Goal: Task Accomplishment & Management: Manage account settings

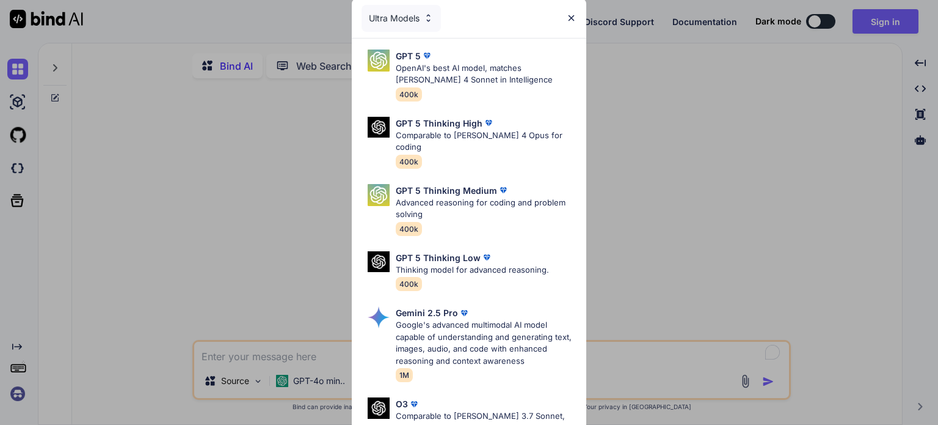
type textarea "x"
click at [827, 181] on div "Ultra Models GPT 5 OpenAI's best AI model, matches [PERSON_NAME] 4 Sonnet in In…" at bounding box center [469, 212] width 938 height 425
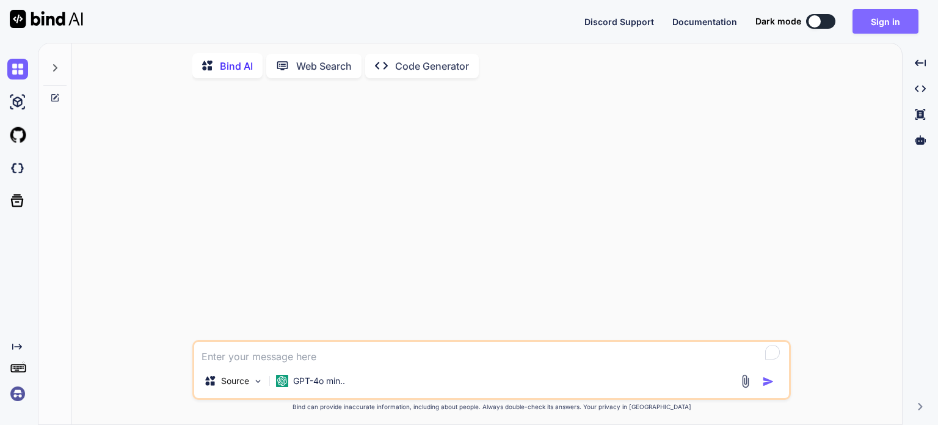
click at [875, 16] on button "Sign in" at bounding box center [886, 21] width 66 height 24
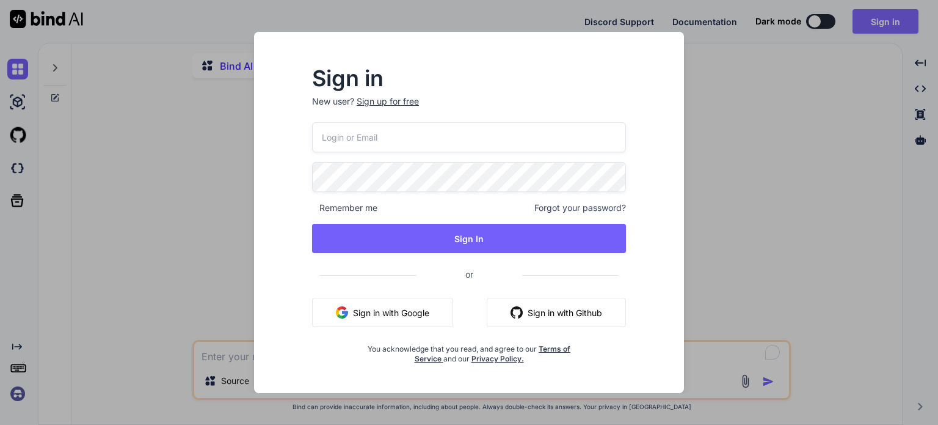
type input "[EMAIL_ADDRESS][PERSON_NAME][DOMAIN_NAME]"
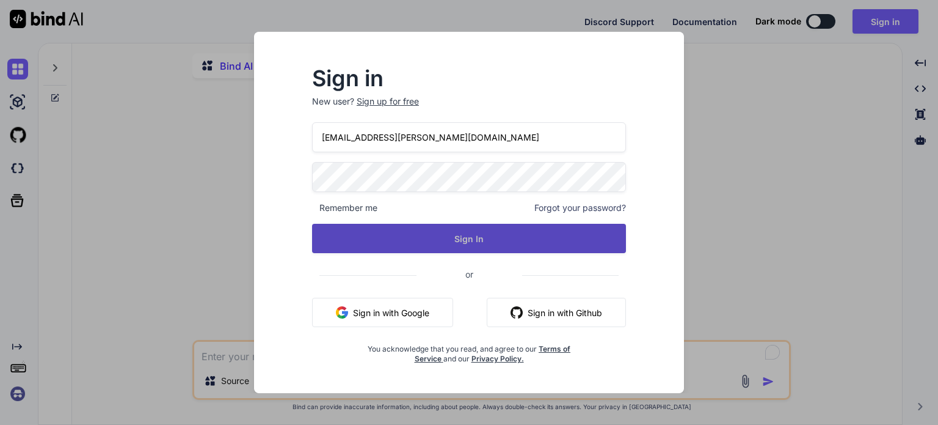
click at [441, 232] on button "Sign In" at bounding box center [469, 238] width 314 height 29
click at [447, 236] on button "Sign In" at bounding box center [469, 238] width 314 height 29
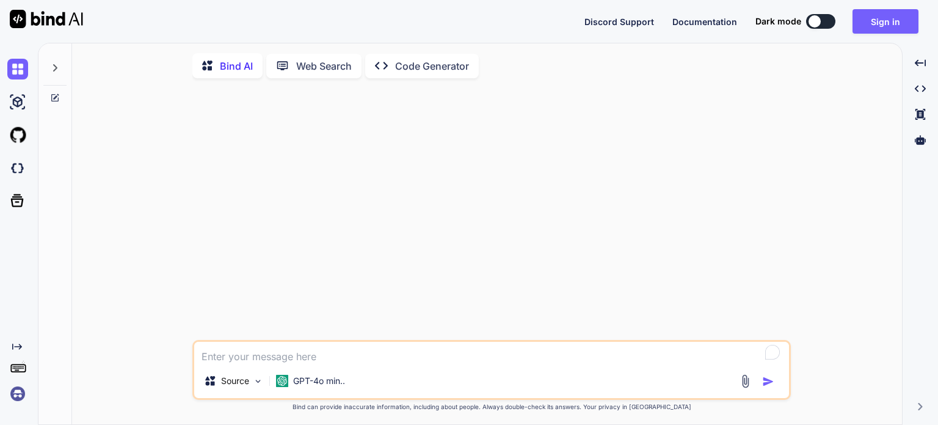
click at [824, 23] on button at bounding box center [821, 21] width 29 height 15
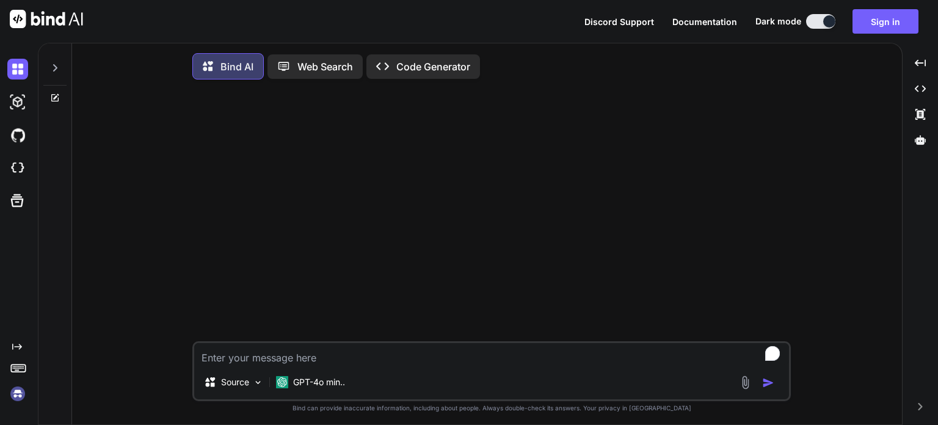
click at [824, 23] on button at bounding box center [821, 21] width 29 height 15
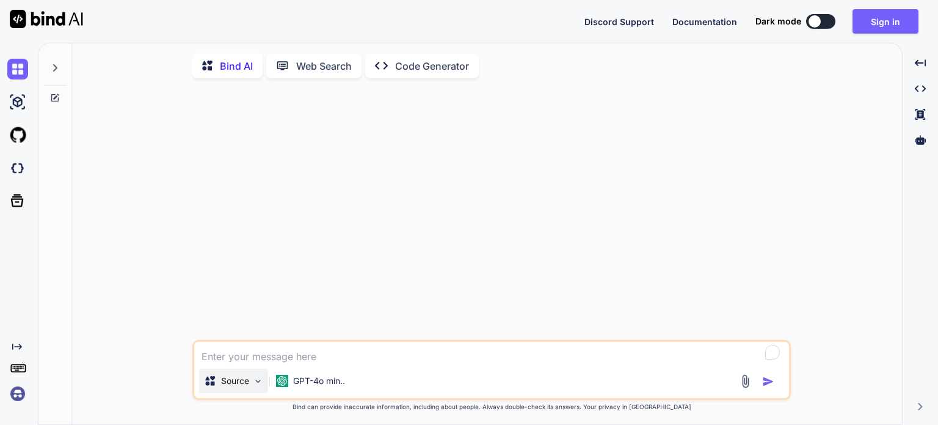
click at [255, 386] on img at bounding box center [258, 381] width 10 height 10
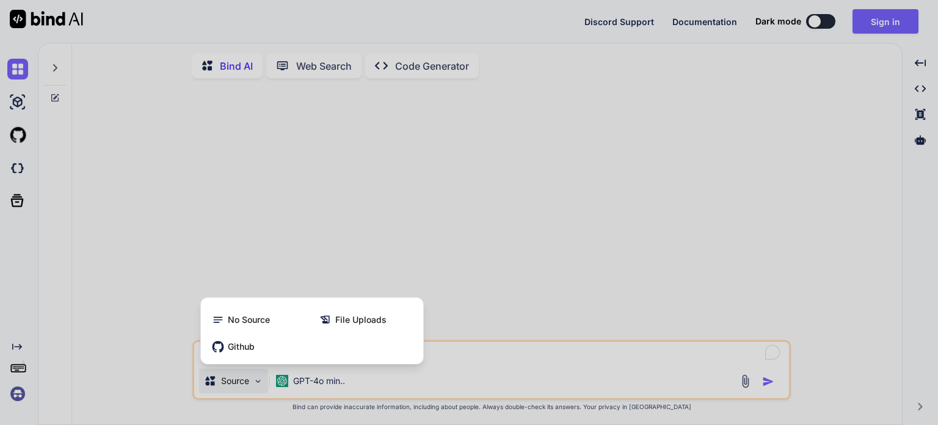
click at [311, 383] on div at bounding box center [469, 212] width 938 height 425
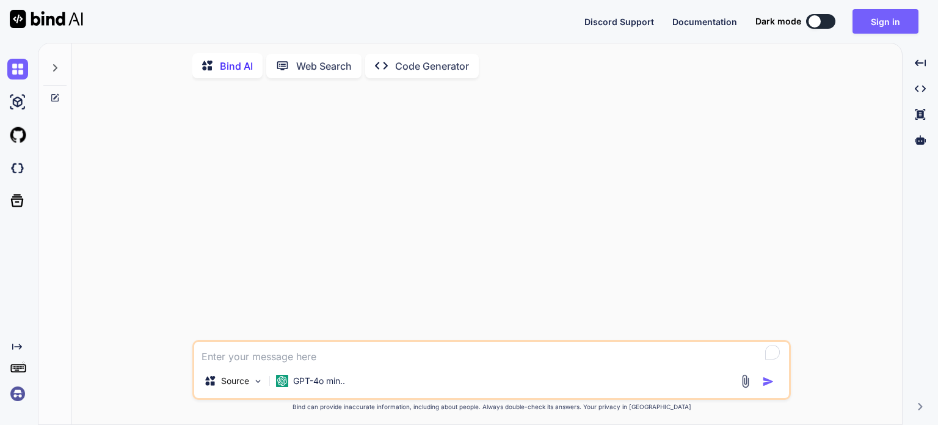
click at [311, 383] on p "GPT-4o min.." at bounding box center [319, 381] width 52 height 12
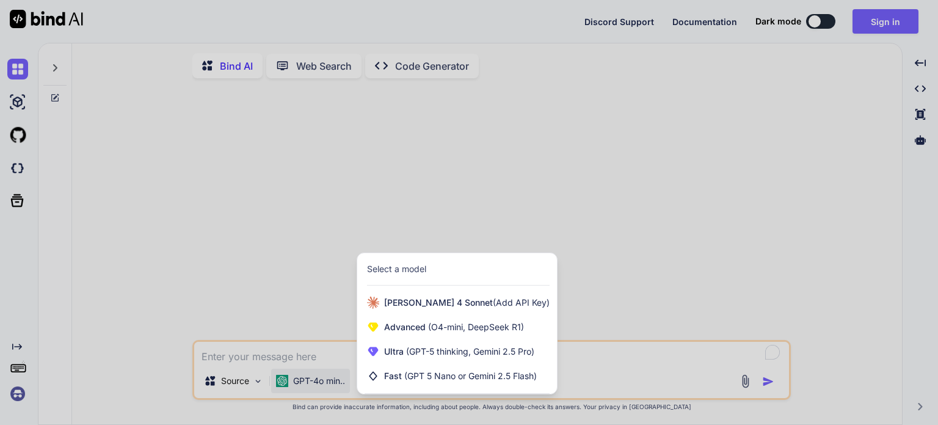
click at [76, 367] on div at bounding box center [469, 212] width 938 height 425
type textarea "x"
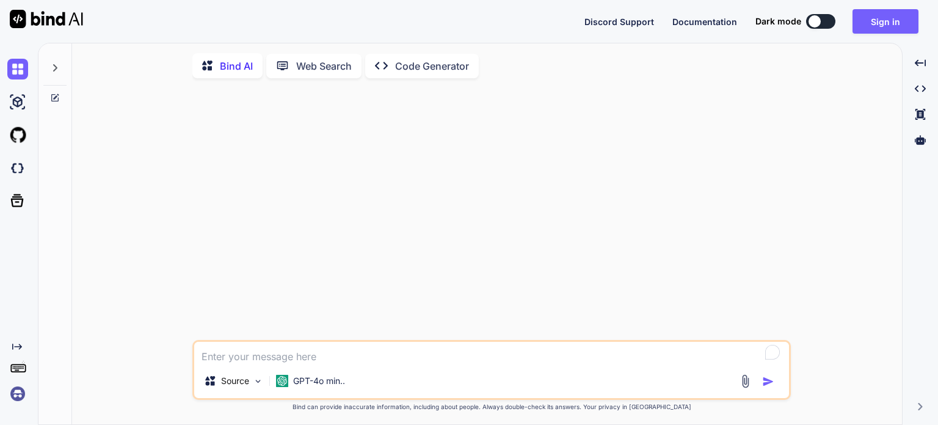
click at [15, 395] on img at bounding box center [17, 393] width 21 height 21
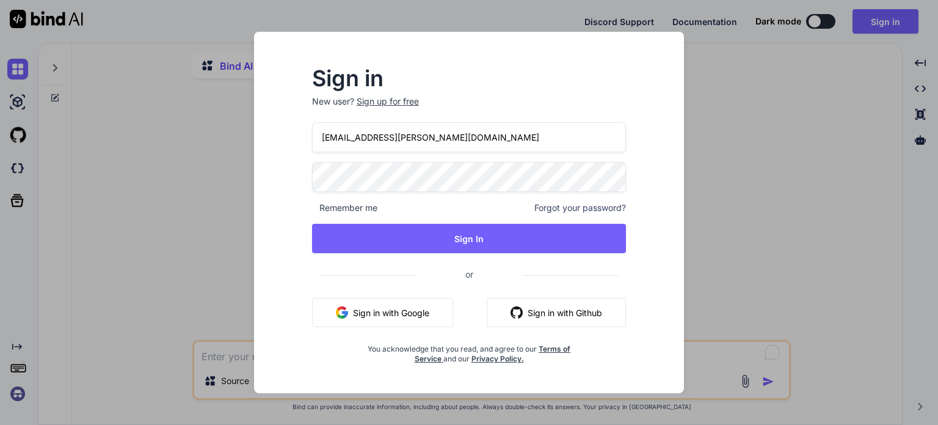
click at [137, 294] on div "Sign in New user? Sign up for free ben.kwiecinski@gmail.com Remember me Forgot …" at bounding box center [469, 212] width 938 height 425
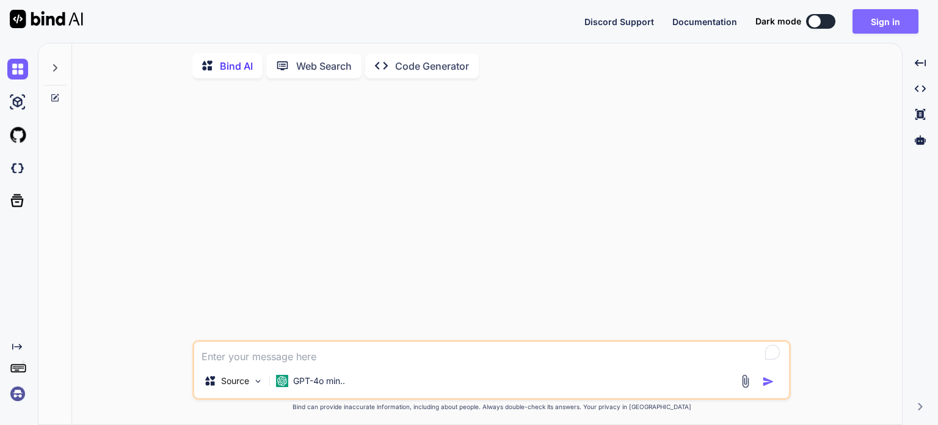
click at [875, 21] on button "Sign in" at bounding box center [886, 21] width 66 height 24
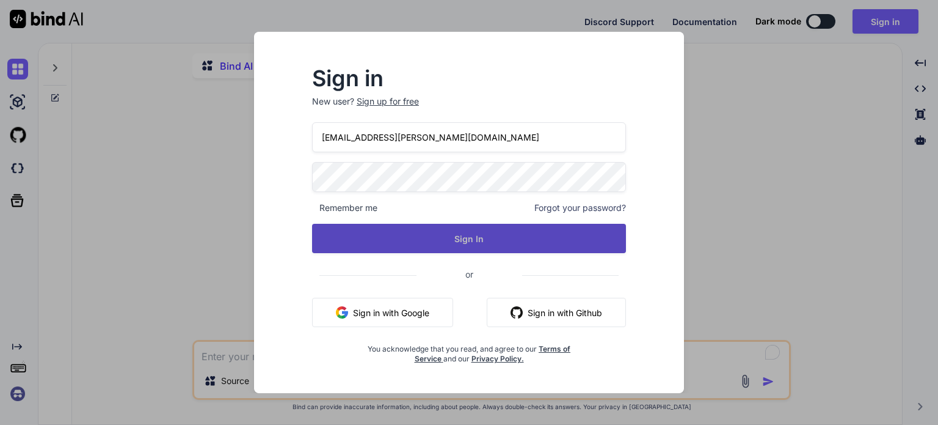
click at [480, 241] on button "Sign In" at bounding box center [469, 238] width 314 height 29
click at [471, 244] on button "Sign In" at bounding box center [469, 238] width 314 height 29
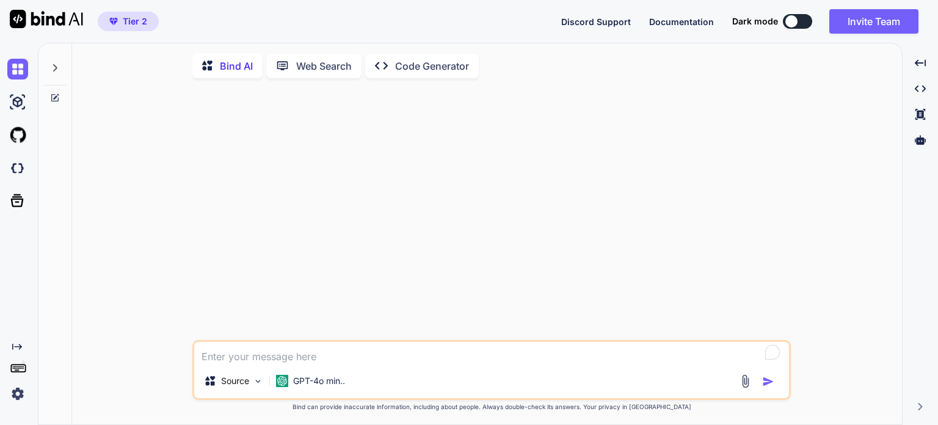
click at [122, 20] on span "Tier 2" at bounding box center [128, 21] width 48 height 12
click at [53, 64] on icon at bounding box center [55, 68] width 10 height 10
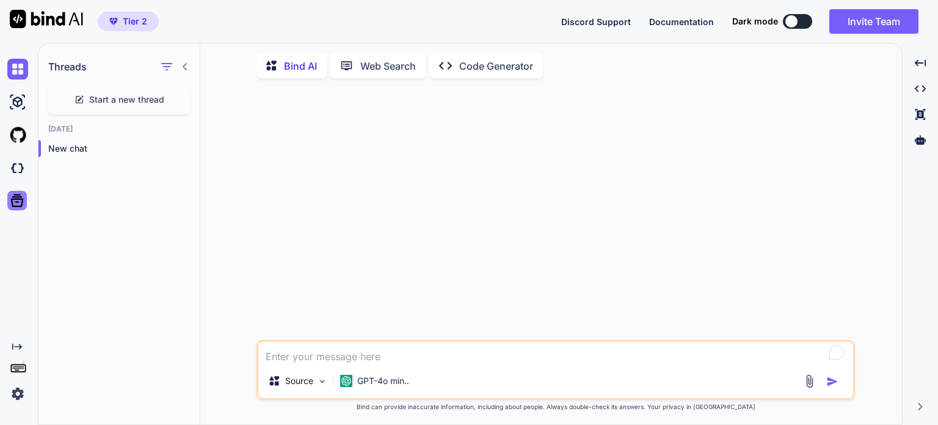
click at [15, 197] on icon at bounding box center [17, 200] width 17 height 17
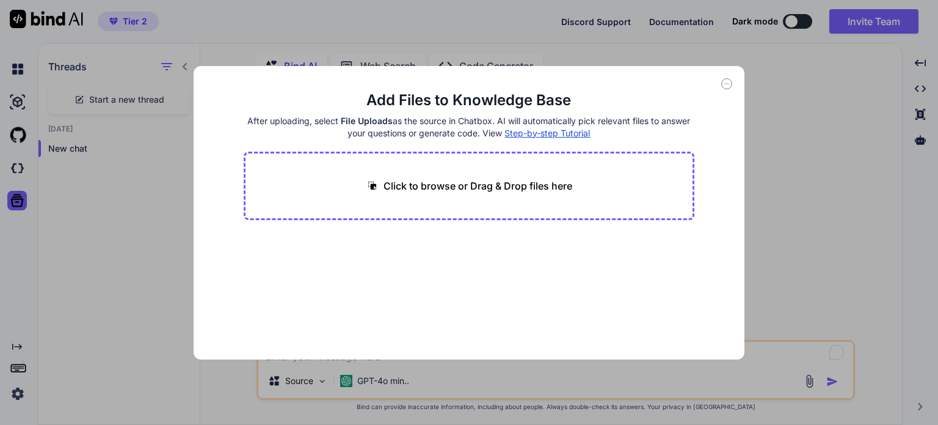
click at [20, 166] on div "Add Files to Knowledge Base After uploading, select File Uploads as the source …" at bounding box center [469, 212] width 938 height 425
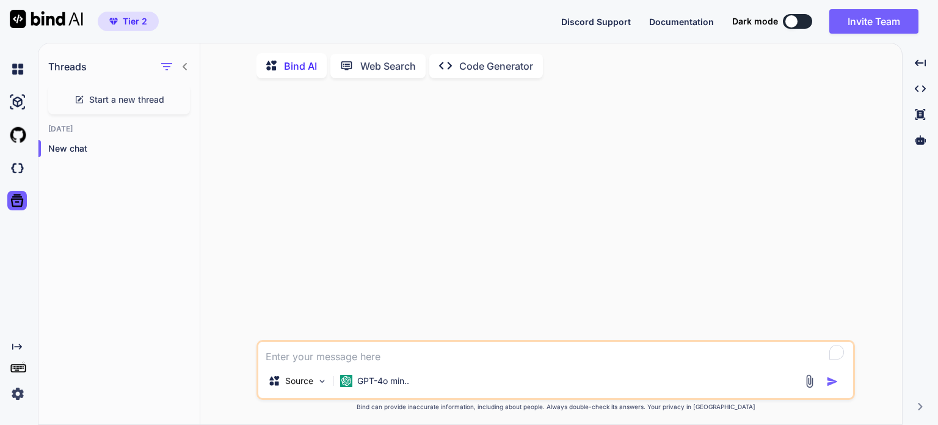
click at [20, 166] on img at bounding box center [17, 168] width 21 height 21
click at [20, 386] on img at bounding box center [17, 393] width 21 height 21
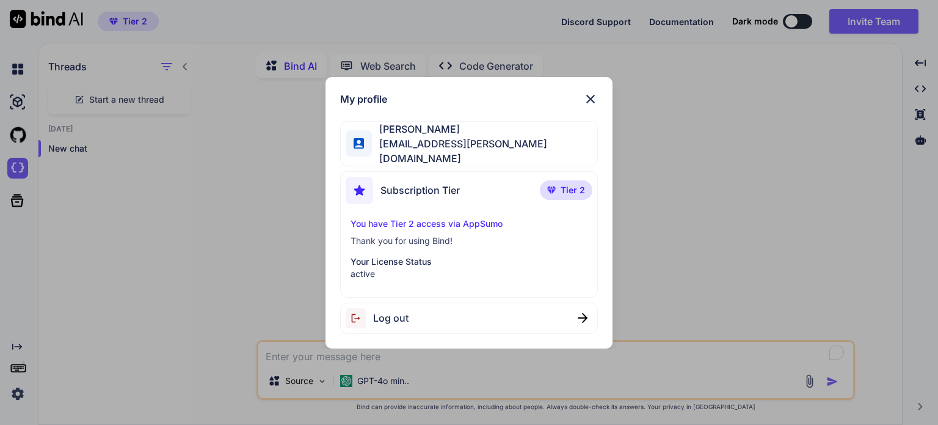
click at [379, 222] on p "You have Tier 2 access via AppSumo" at bounding box center [469, 224] width 236 height 12
click at [403, 192] on span "Subscription Tier" at bounding box center [420, 190] width 79 height 15
click at [406, 145] on span "[EMAIL_ADDRESS][PERSON_NAME][DOMAIN_NAME]" at bounding box center [484, 150] width 225 height 29
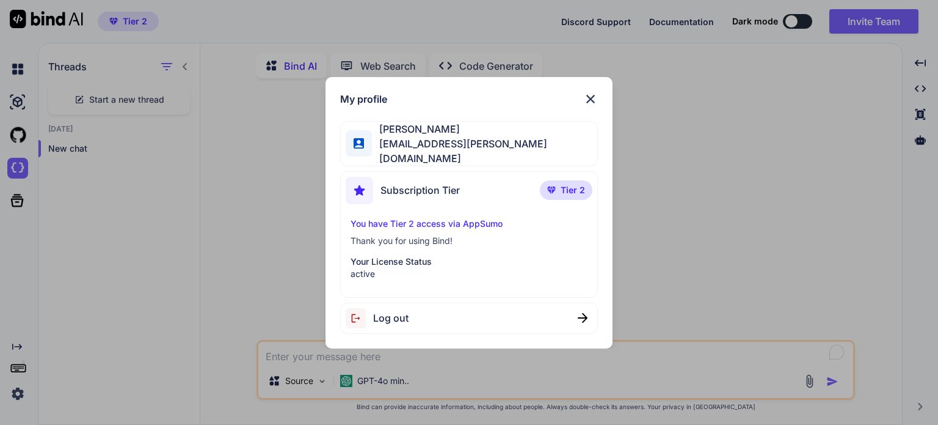
click at [365, 144] on div at bounding box center [359, 143] width 26 height 26
click at [921, 90] on div "My profile Ben Kwiecinski ben.kwiecinski@gmail.com Subscription Tier Tier 2 You…" at bounding box center [469, 212] width 938 height 425
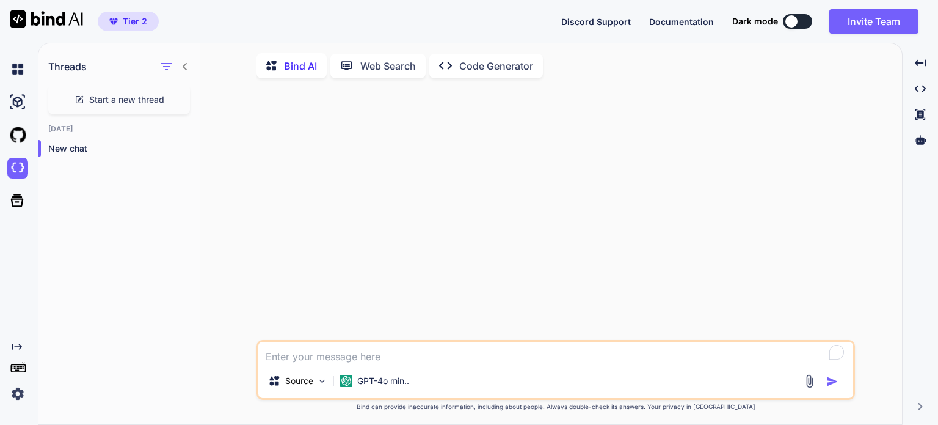
click at [921, 407] on icon at bounding box center [920, 406] width 4 height 7
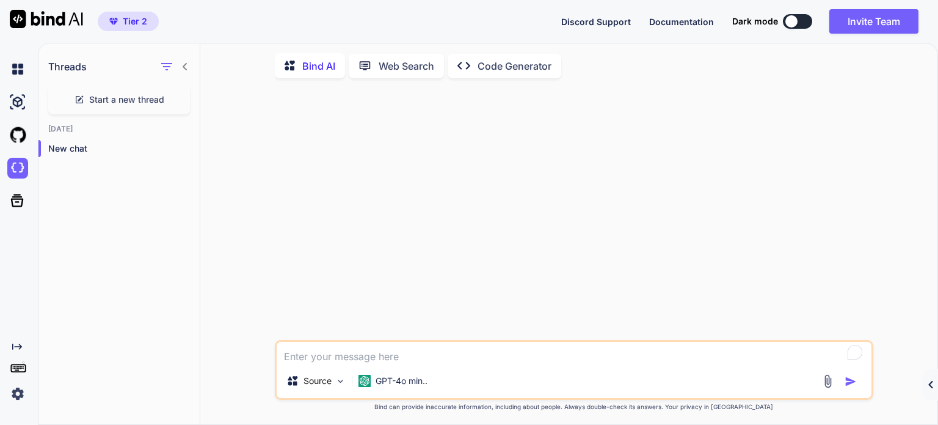
click at [931, 383] on icon at bounding box center [931, 384] width 4 height 7
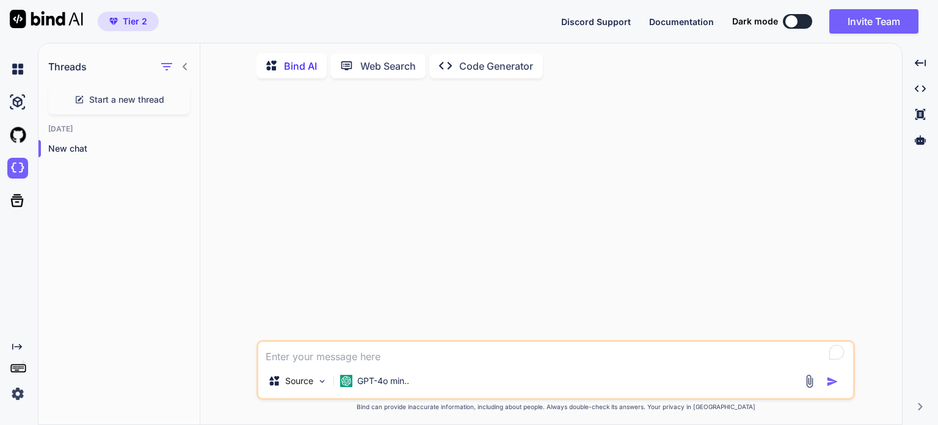
click at [20, 15] on img at bounding box center [46, 19] width 73 height 18
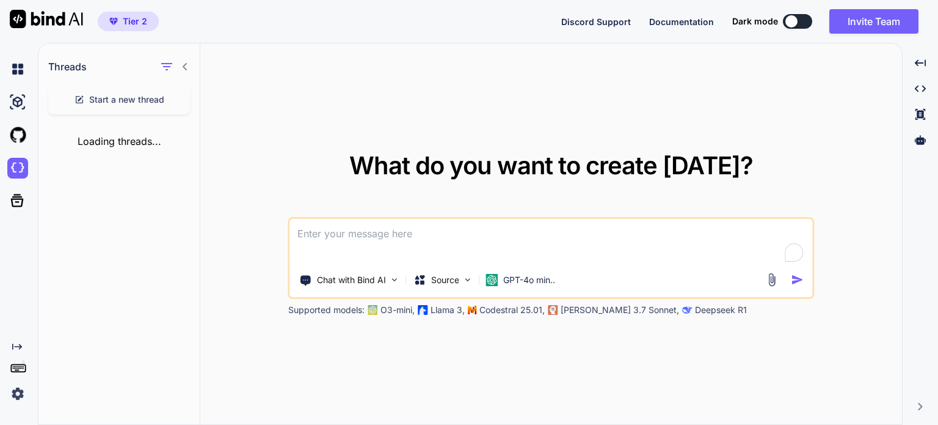
click at [112, 18] on img "button" at bounding box center [113, 21] width 9 height 7
click at [17, 394] on img at bounding box center [17, 393] width 21 height 21
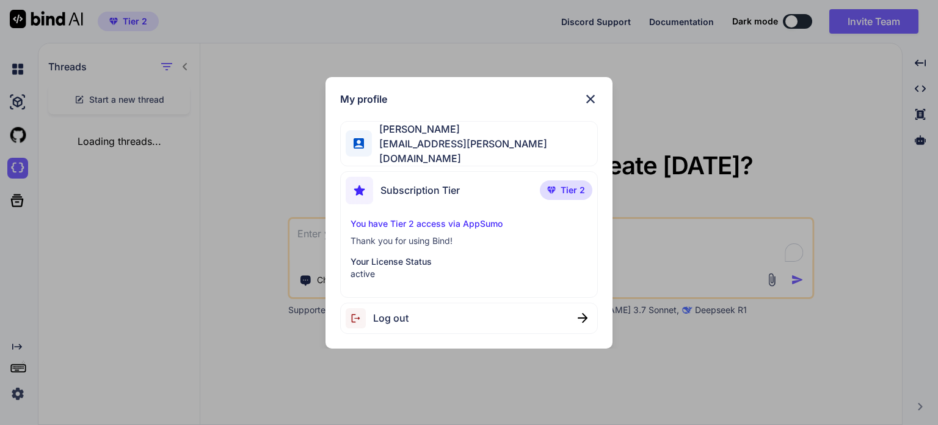
click at [403, 188] on span "Subscription Tier" at bounding box center [420, 190] width 79 height 15
click at [447, 218] on p "You have Tier 2 access via AppSumo" at bounding box center [469, 224] width 236 height 12
click at [567, 190] on span "Tier 2" at bounding box center [573, 190] width 24 height 12
click at [475, 156] on span "[EMAIL_ADDRESS][PERSON_NAME][DOMAIN_NAME]" at bounding box center [484, 150] width 225 height 29
click at [354, 134] on div at bounding box center [359, 143] width 26 height 26
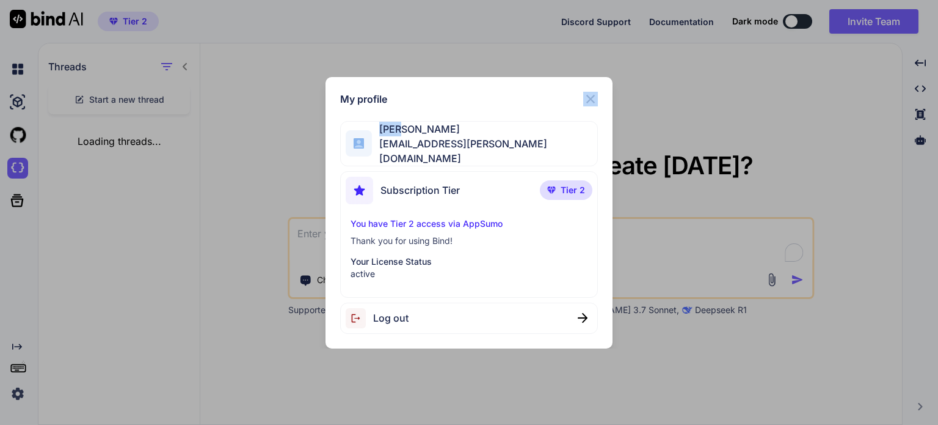
click at [354, 134] on div at bounding box center [359, 143] width 26 height 26
click at [357, 106] on h1 "My profile" at bounding box center [363, 99] width 47 height 15
click at [591, 102] on img at bounding box center [590, 99] width 15 height 15
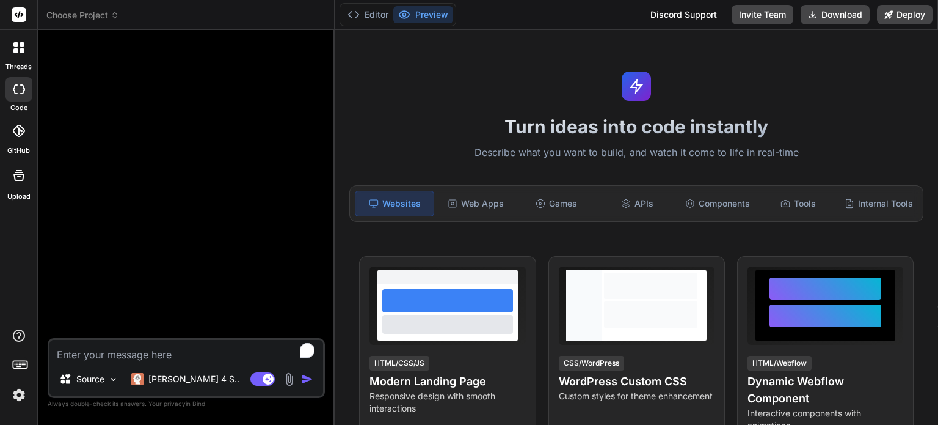
type textarea "x"
click at [115, 13] on icon at bounding box center [115, 15] width 9 height 9
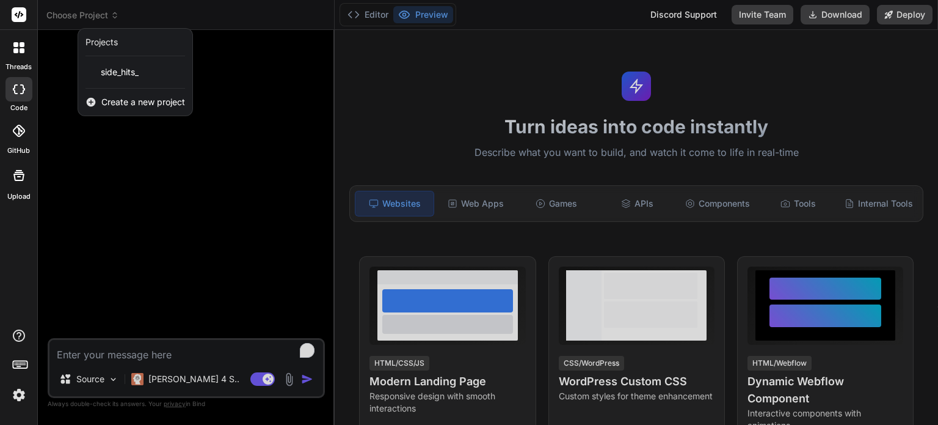
click at [21, 57] on div at bounding box center [19, 48] width 26 height 26
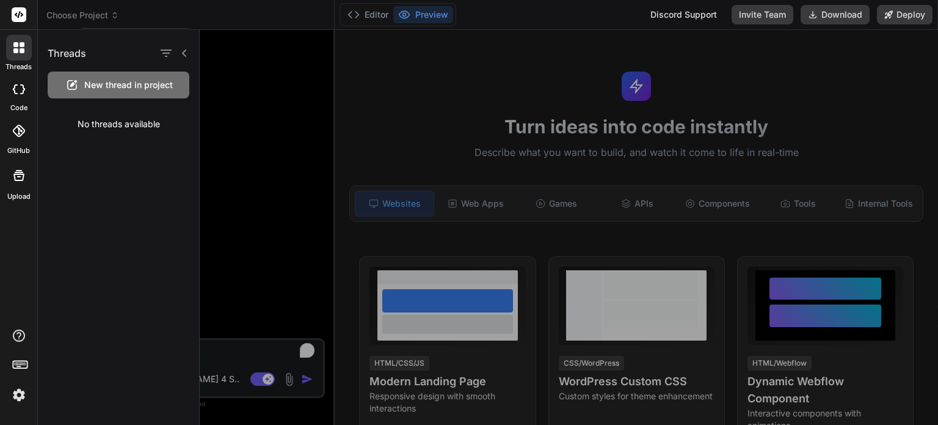
click at [20, 365] on rect at bounding box center [20, 364] width 1 height 1
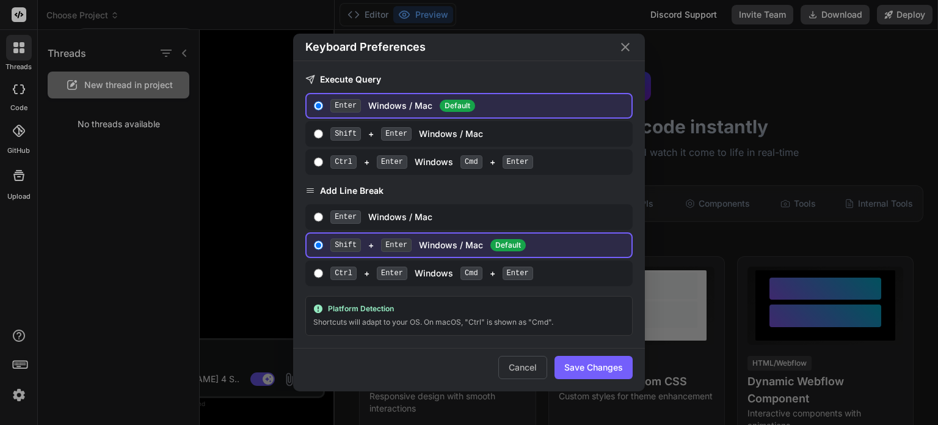
click at [20, 390] on div "Keyboard Preferences Execute Query Enter Windows / Mac Default Shift + Enter Wi…" at bounding box center [469, 212] width 938 height 425
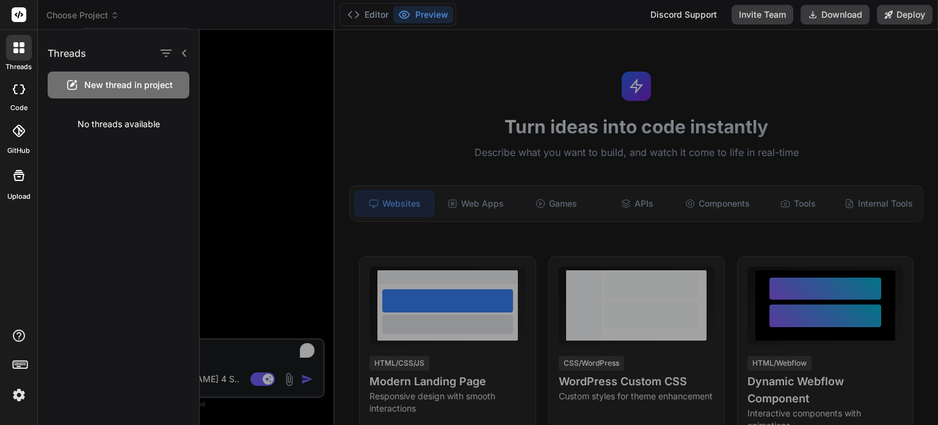
click at [16, 399] on img at bounding box center [19, 394] width 21 height 21
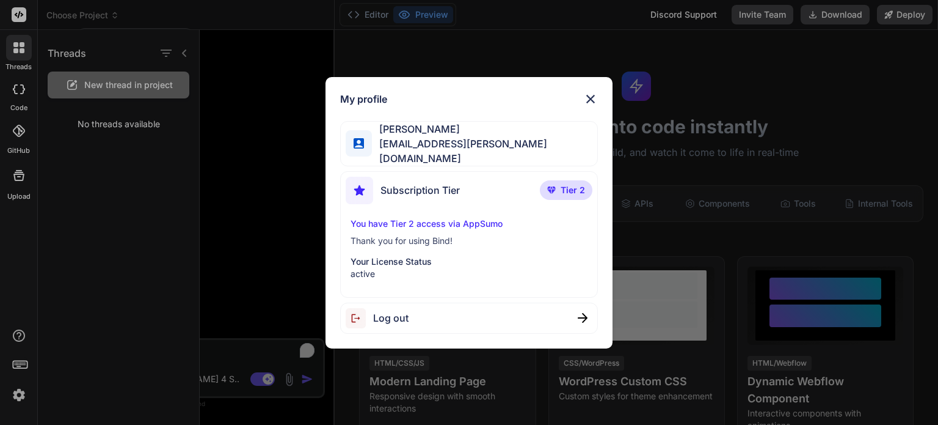
click at [417, 222] on p "You have Tier 2 access via AppSumo" at bounding box center [469, 224] width 236 height 12
click at [402, 255] on p "Your License Status" at bounding box center [469, 261] width 236 height 12
click at [397, 134] on span "[PERSON_NAME]" at bounding box center [484, 129] width 225 height 15
click at [588, 100] on img at bounding box center [590, 99] width 15 height 15
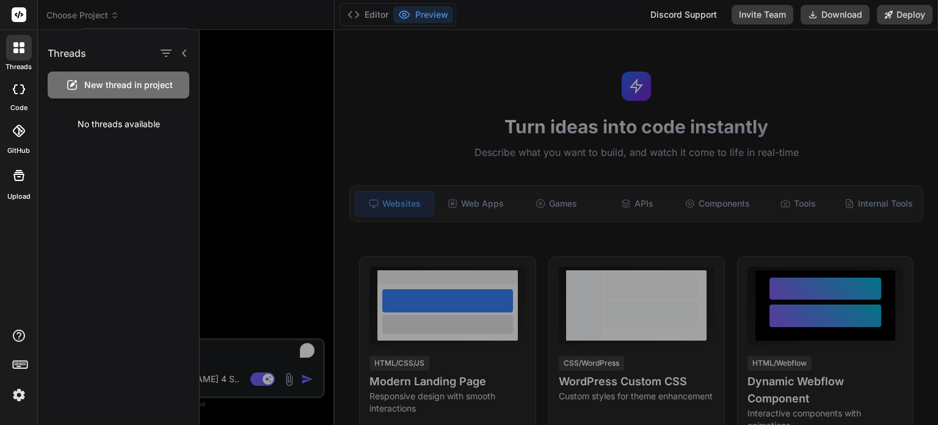
click at [20, 15] on rect at bounding box center [19, 14] width 15 height 15
